Goal: Transaction & Acquisition: Purchase product/service

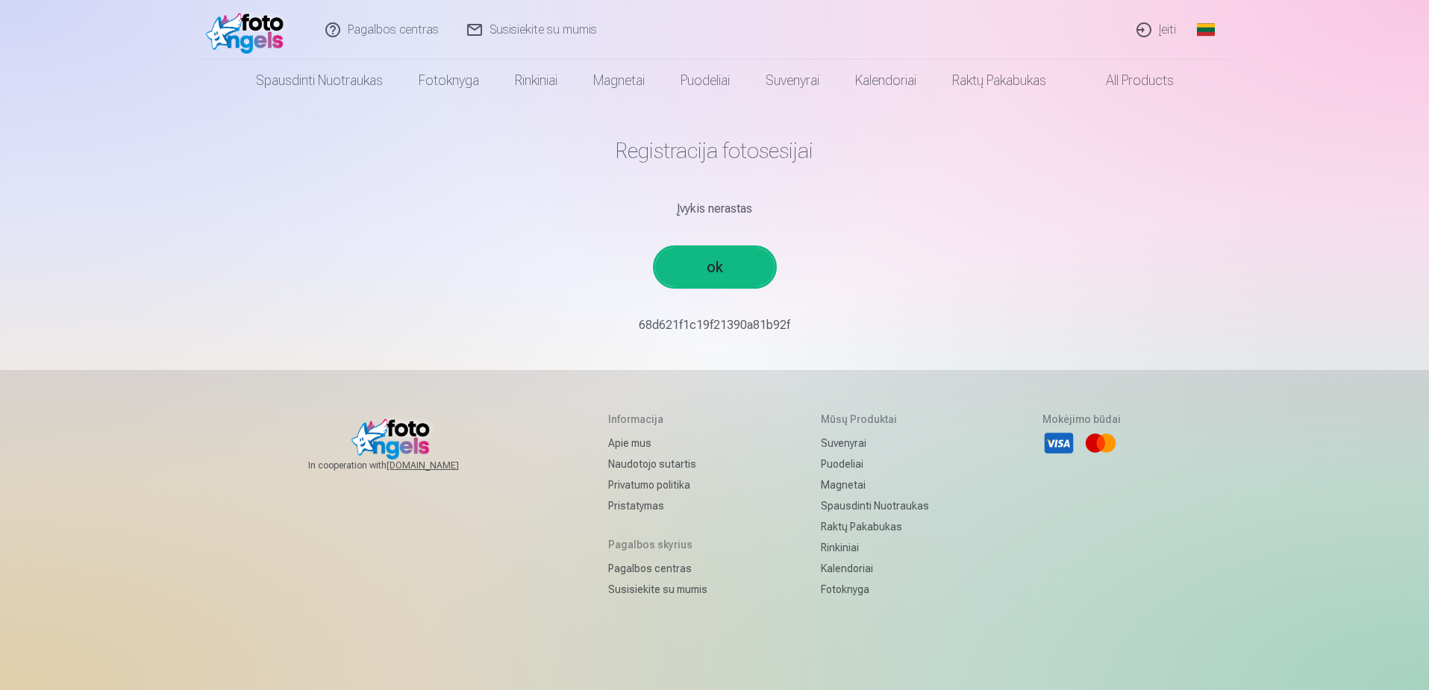
click at [1168, 235] on div "Pagalbos centras Susisiekite su mumis Įeiti Global Lithuanian (lt) English (en)…" at bounding box center [714, 390] width 1429 height 780
click at [1093, 77] on span at bounding box center [1091, 81] width 18 height 18
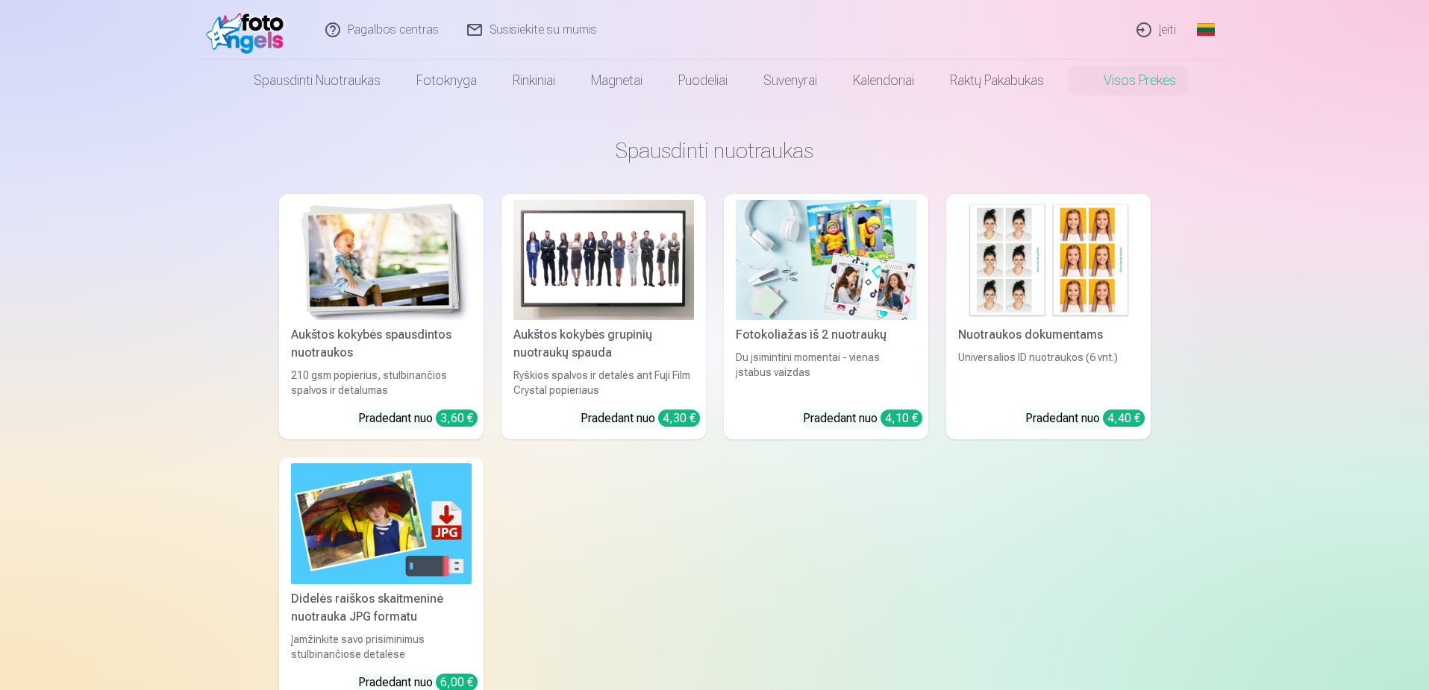
click at [1098, 75] on link "Visos prekės" at bounding box center [1128, 81] width 132 height 42
click at [1124, 78] on link "Visos prekės" at bounding box center [1128, 81] width 132 height 42
click at [1165, 80] on link "Visos prekės" at bounding box center [1128, 81] width 132 height 42
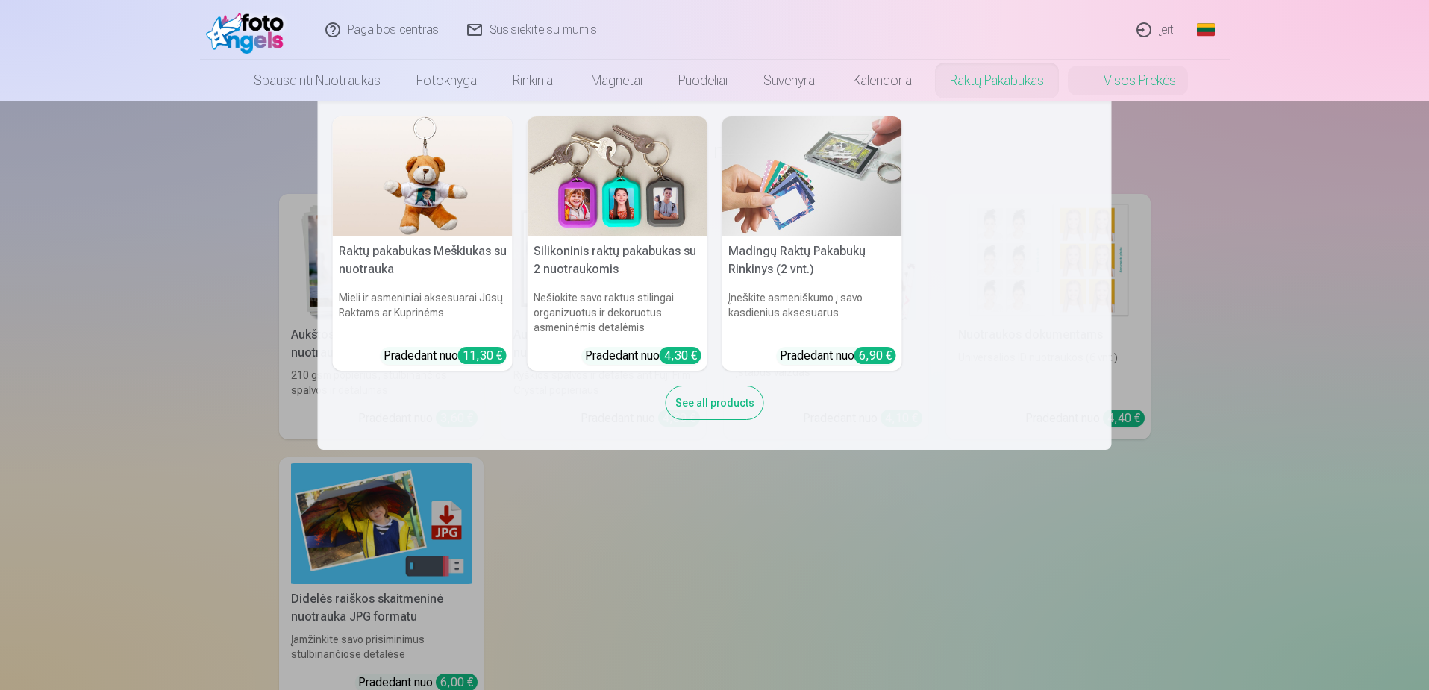
click at [1042, 77] on link "Raktų pakabukas" at bounding box center [997, 81] width 130 height 42
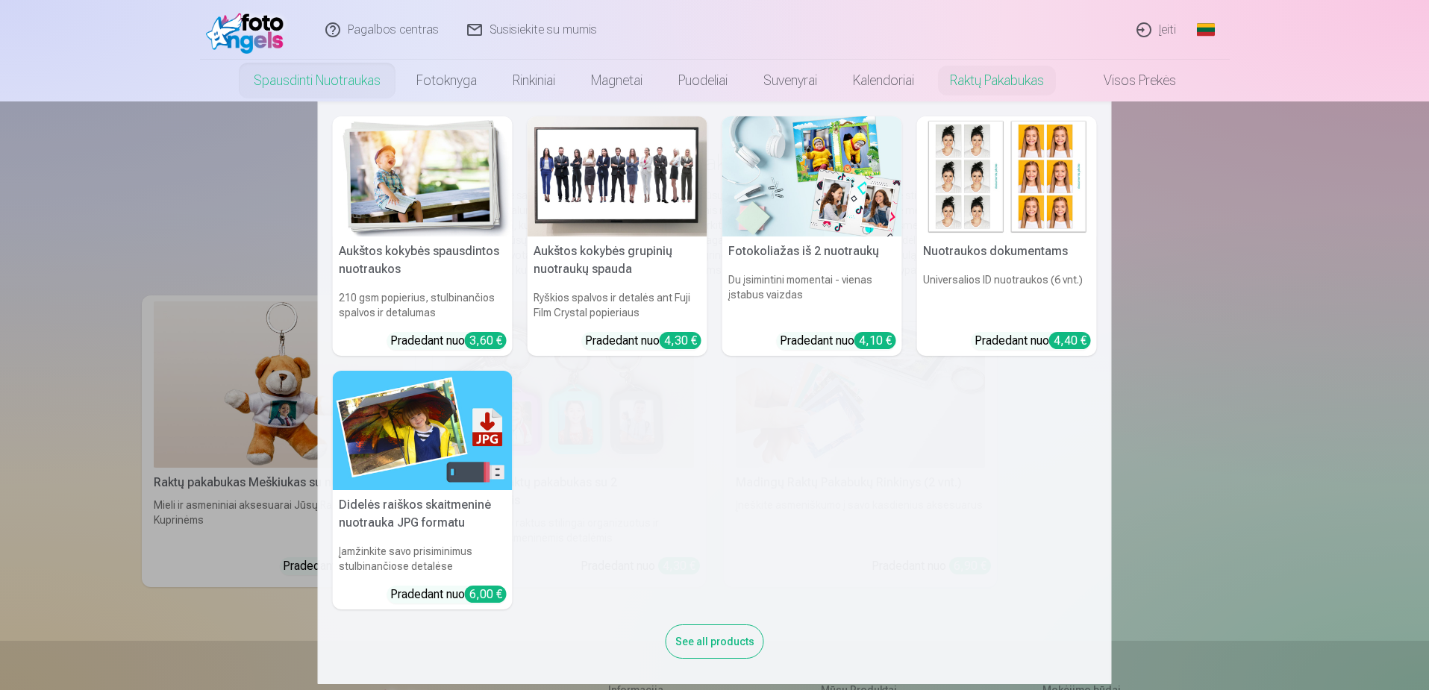
click at [620, 176] on img at bounding box center [618, 176] width 180 height 120
